Goal: Information Seeking & Learning: Learn about a topic

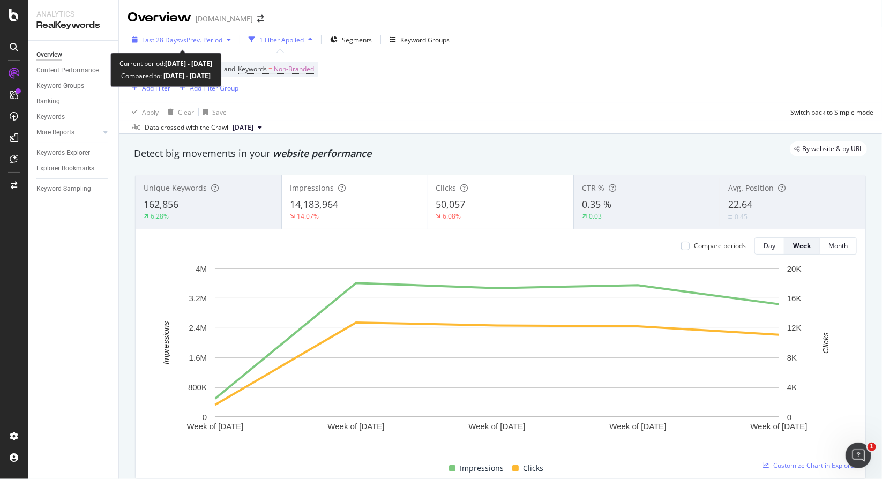
click at [190, 38] on span "vs Prev. Period" at bounding box center [201, 39] width 42 height 9
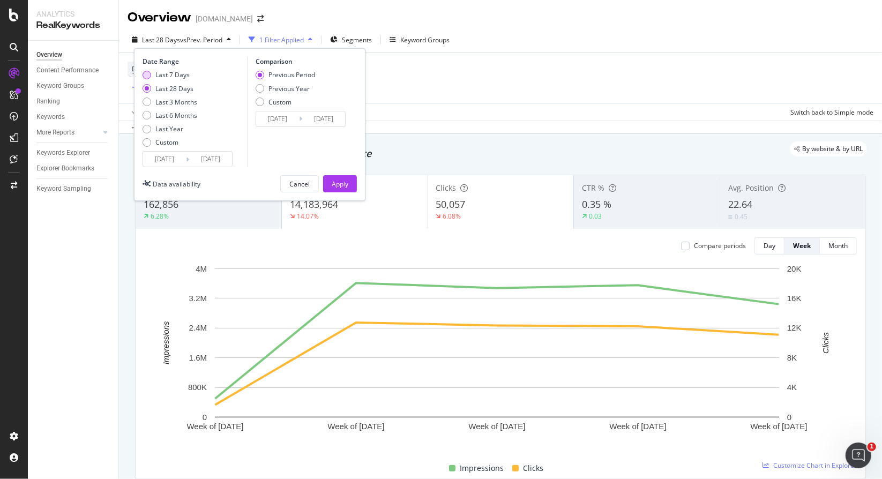
click at [172, 79] on div "Last 7 Days" at bounding box center [172, 74] width 34 height 9
type input "[DATE]"
click at [348, 185] on button "Apply" at bounding box center [340, 183] width 34 height 17
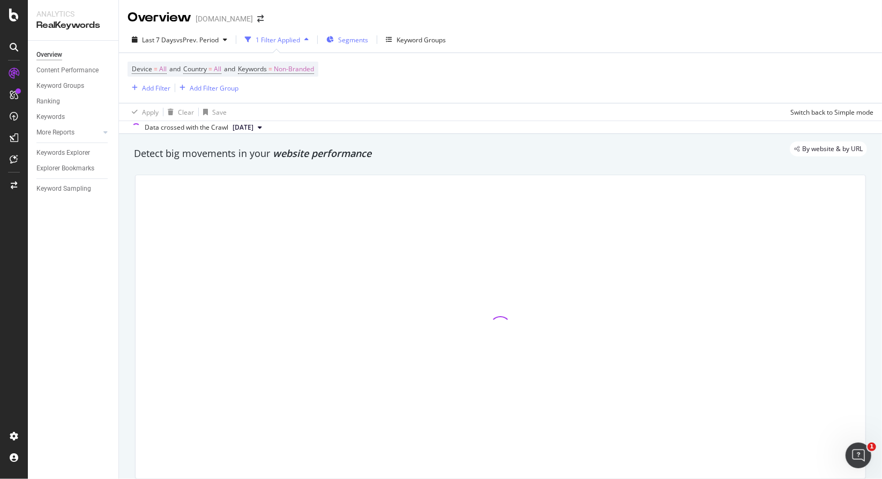
click at [366, 47] on div "Segments" at bounding box center [347, 40] width 42 height 16
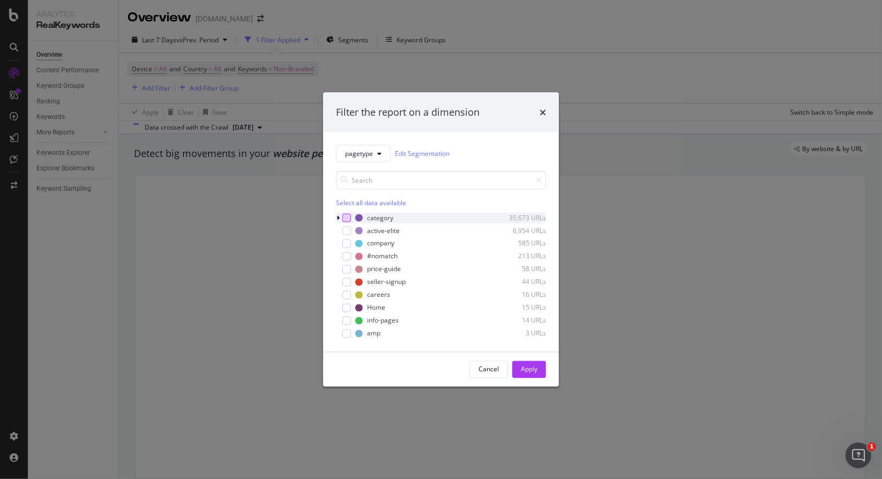
click at [343, 215] on div "modal" at bounding box center [346, 217] width 9 height 9
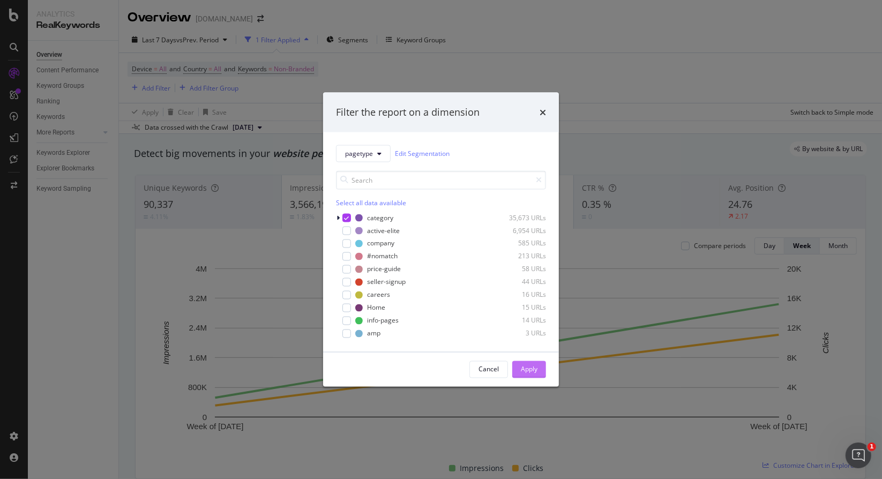
click at [540, 366] on button "Apply" at bounding box center [529, 369] width 34 height 17
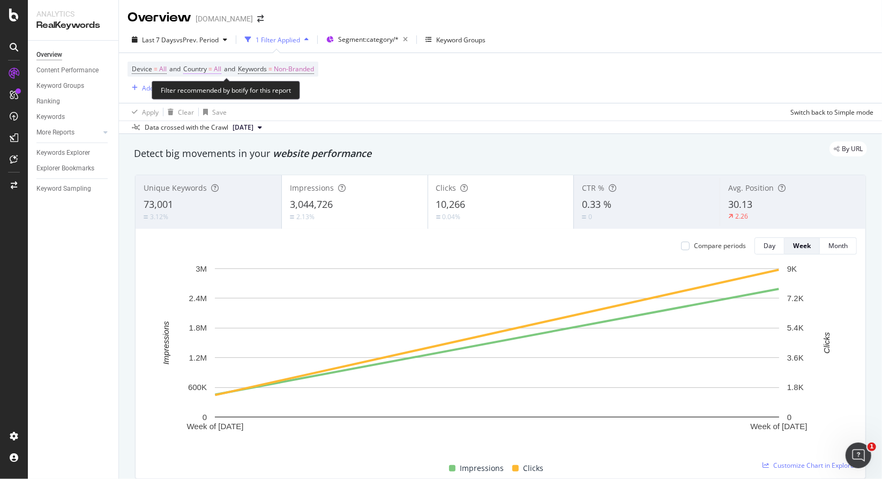
click at [201, 69] on span "Country" at bounding box center [195, 68] width 24 height 9
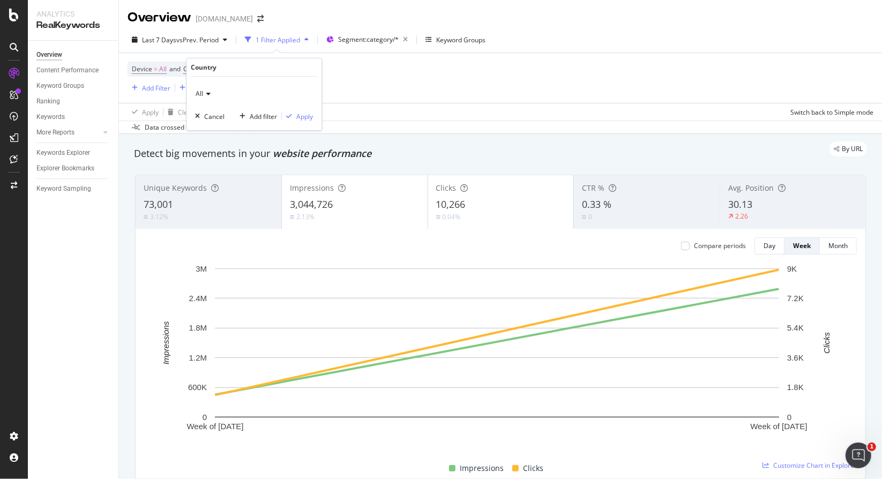
click at [205, 92] on icon at bounding box center [207, 94] width 8 height 6
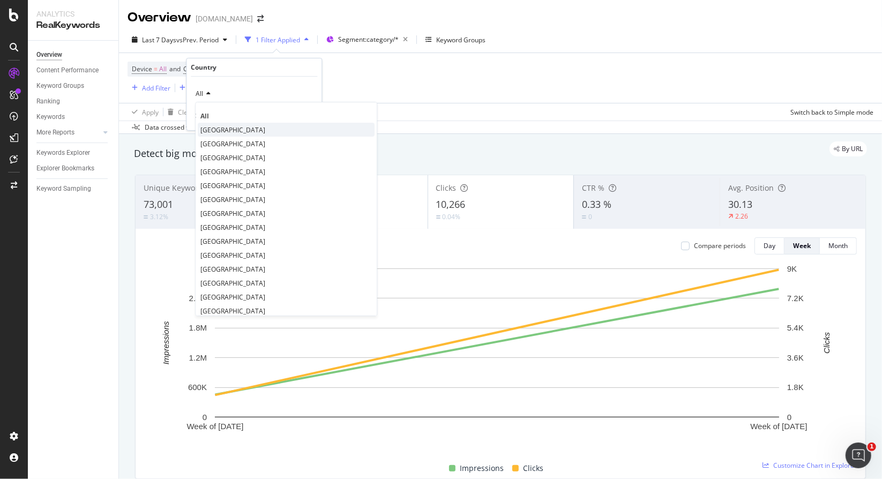
click at [213, 125] on span "[GEOGRAPHIC_DATA]" at bounding box center [232, 129] width 65 height 9
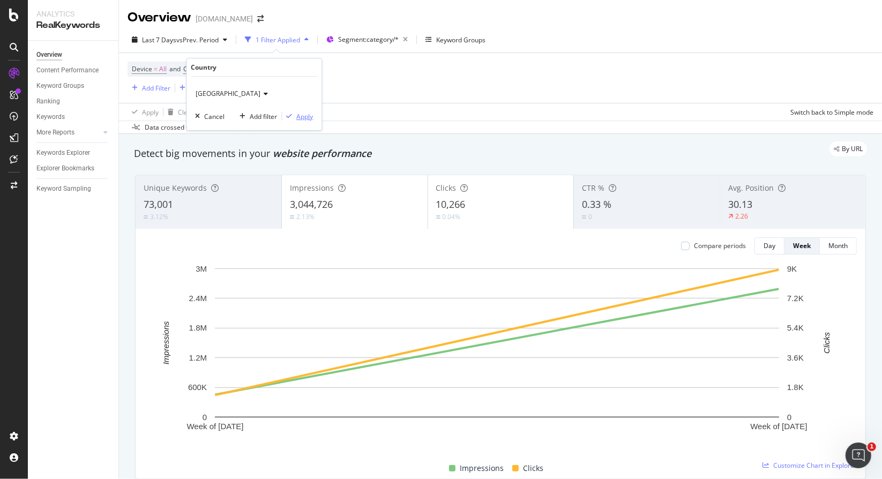
click at [296, 111] on button "Apply" at bounding box center [297, 116] width 31 height 11
click at [298, 114] on div "Apply Clear Save Switch back to Simple mode" at bounding box center [500, 112] width 763 height 18
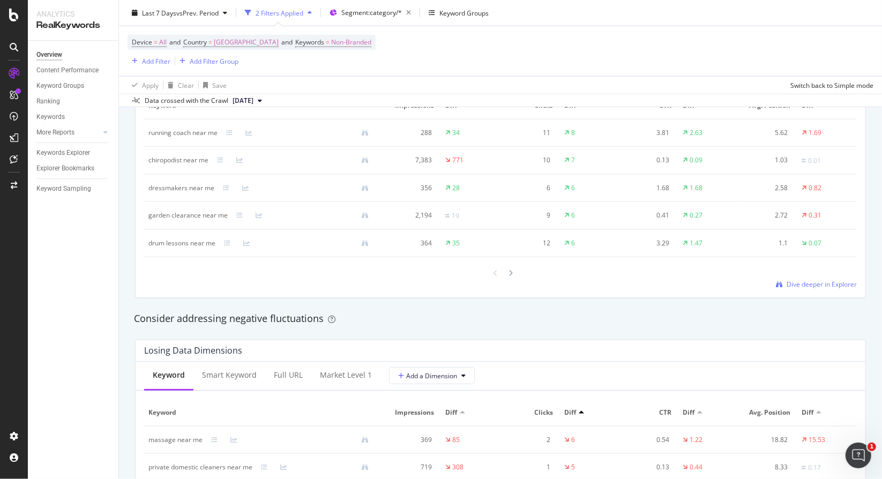
scroll to position [993, 0]
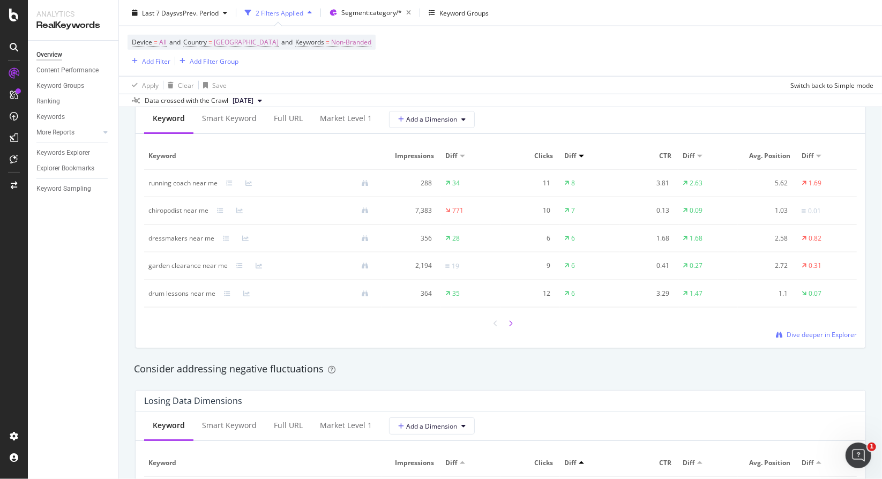
click at [509, 320] on icon at bounding box center [511, 323] width 4 height 6
click at [509, 322] on icon at bounding box center [511, 322] width 4 height 6
click at [506, 322] on div at bounding box center [511, 323] width 10 height 14
click at [507, 327] on div at bounding box center [511, 325] width 10 height 14
click at [509, 320] on icon at bounding box center [511, 323] width 4 height 6
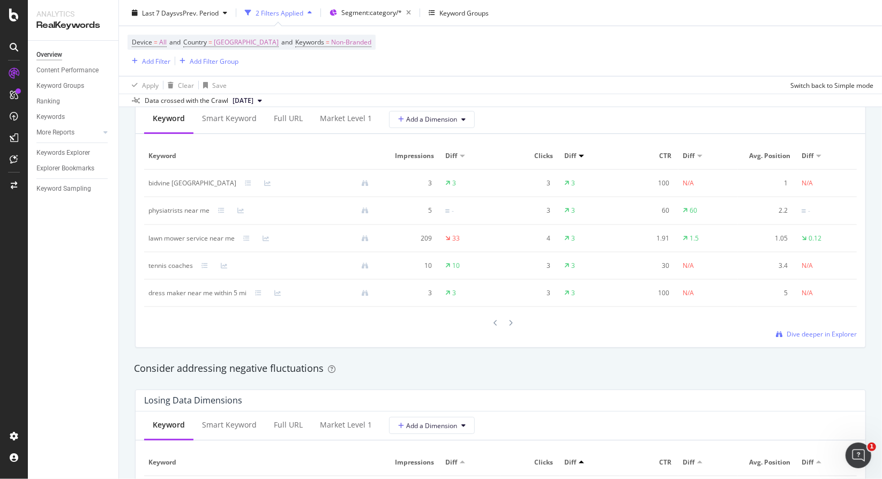
click at [500, 320] on div at bounding box center [500, 323] width 30 height 14
click at [509, 320] on icon at bounding box center [511, 323] width 4 height 6
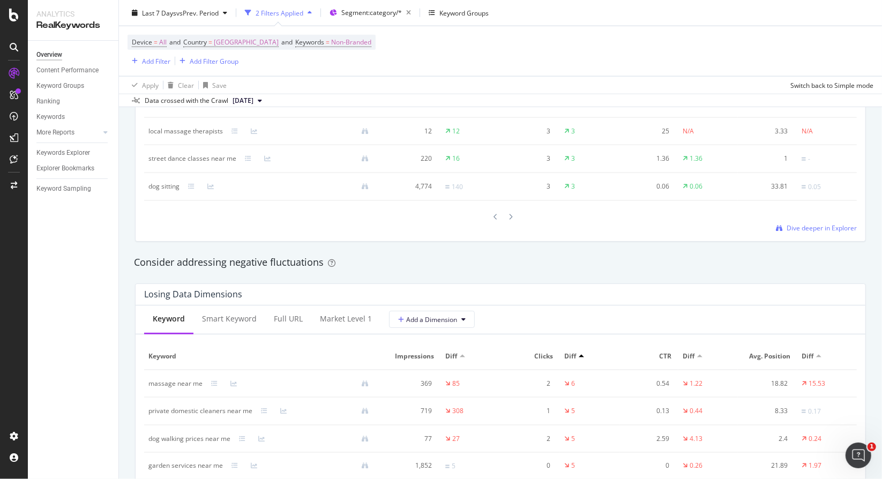
scroll to position [1101, 0]
click at [511, 217] on div at bounding box center [500, 217] width 713 height 14
click at [509, 214] on icon at bounding box center [511, 217] width 4 height 6
click at [506, 217] on div at bounding box center [511, 216] width 10 height 14
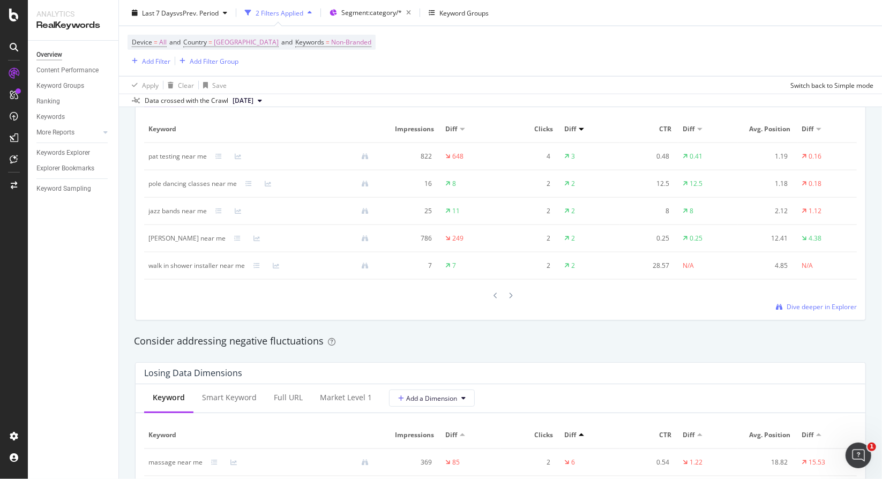
scroll to position [940, 0]
